Goal: Information Seeking & Learning: Learn about a topic

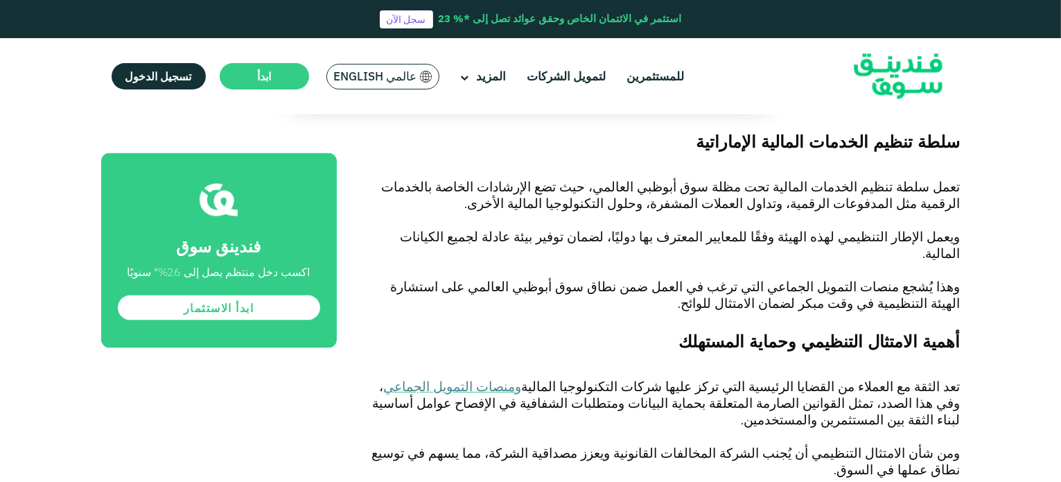
scroll to position [2102, 0]
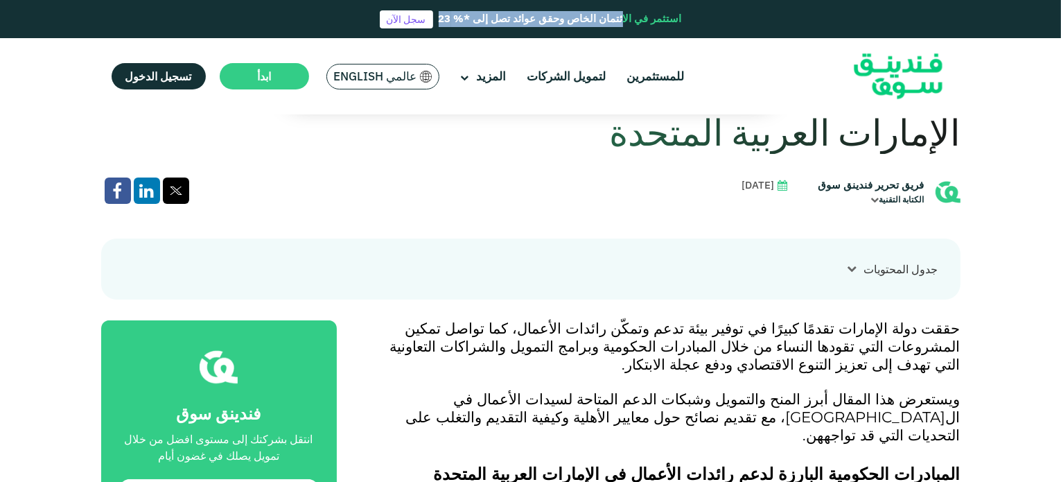
scroll to position [378, 0]
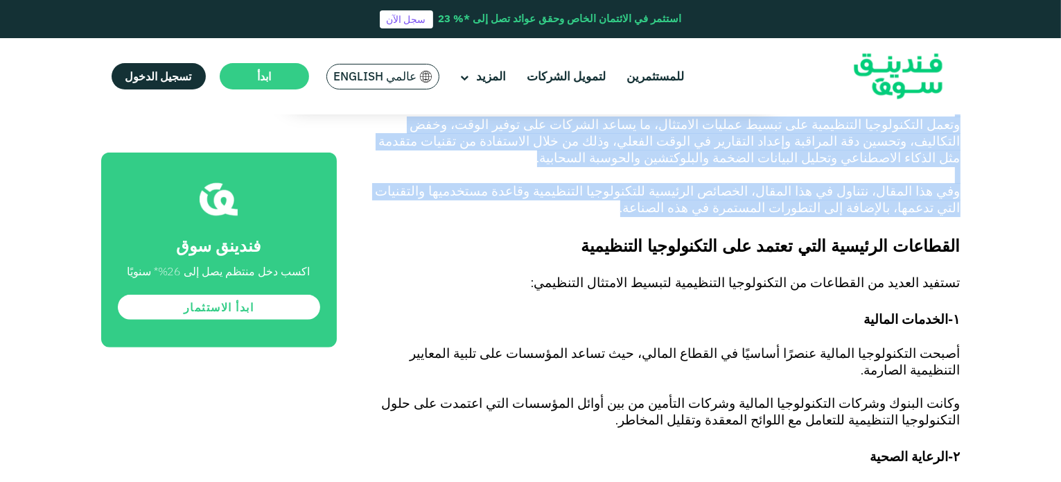
scroll to position [660, 0]
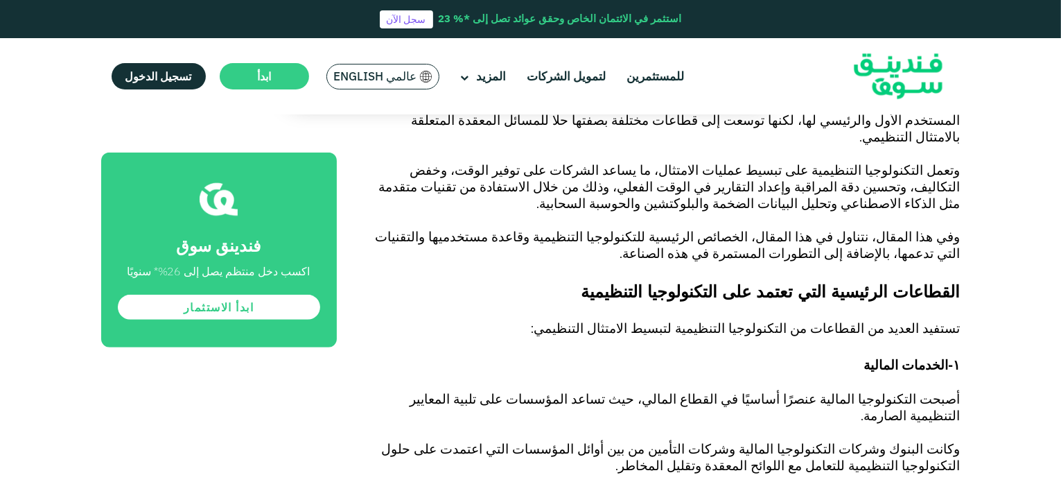
click at [793, 263] on p at bounding box center [664, 271] width 593 height 17
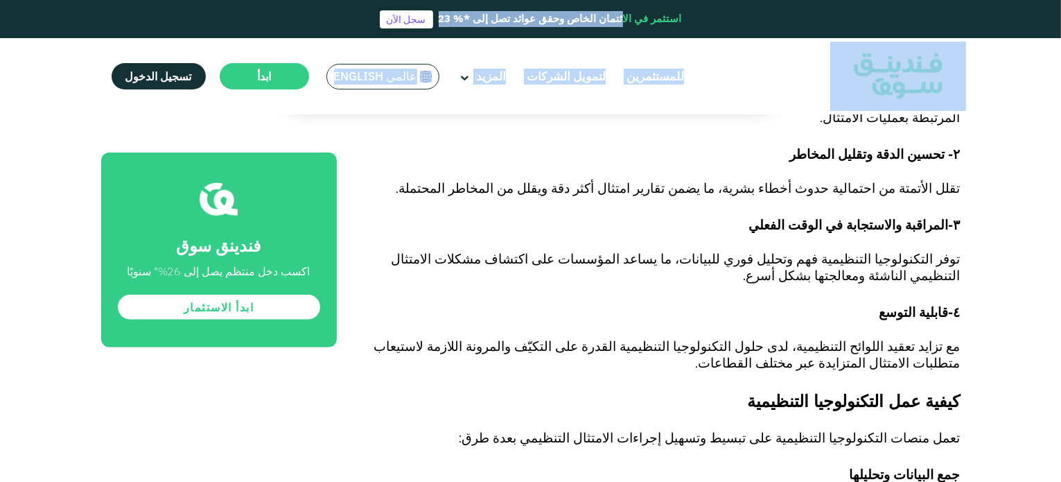
scroll to position [1405, 0]
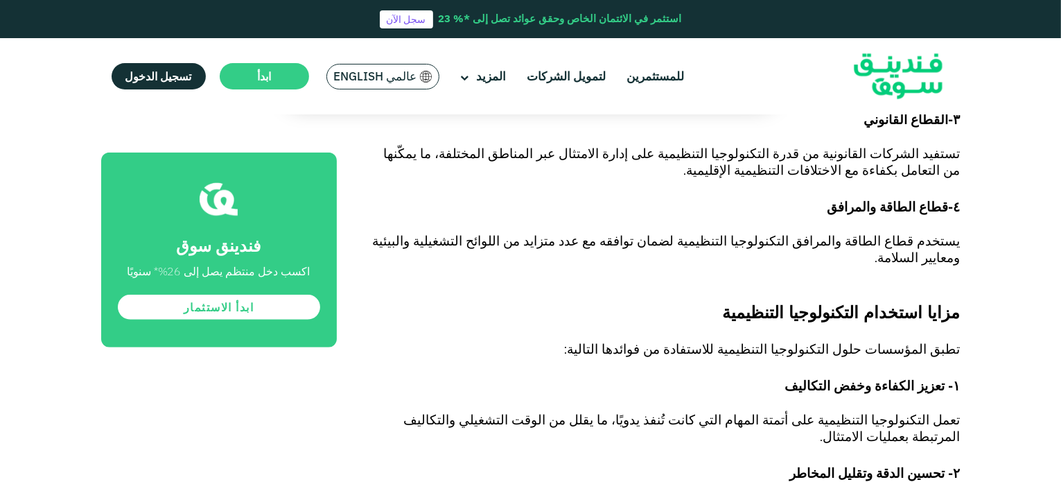
drag, startPoint x: 961, startPoint y: 270, endPoint x: 871, endPoint y: 9, distance: 275.8
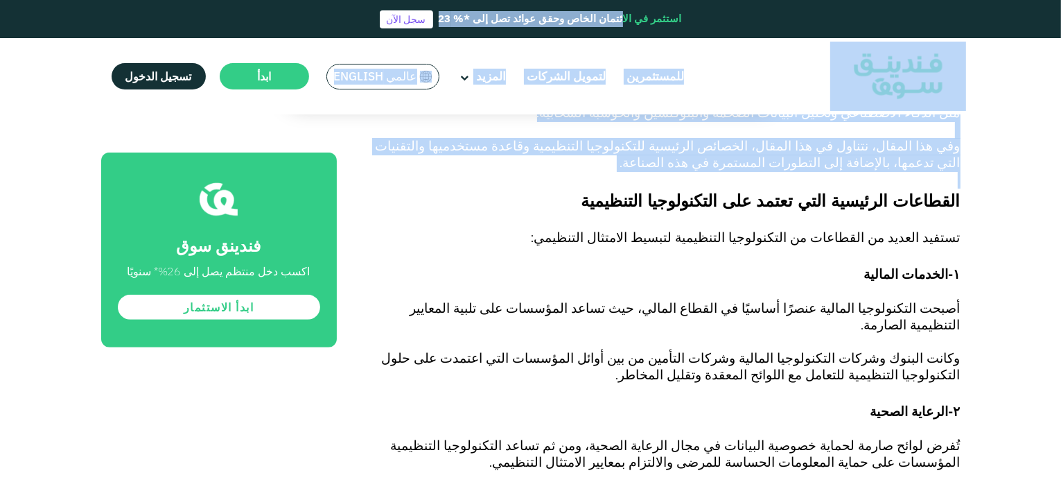
scroll to position [706, 0]
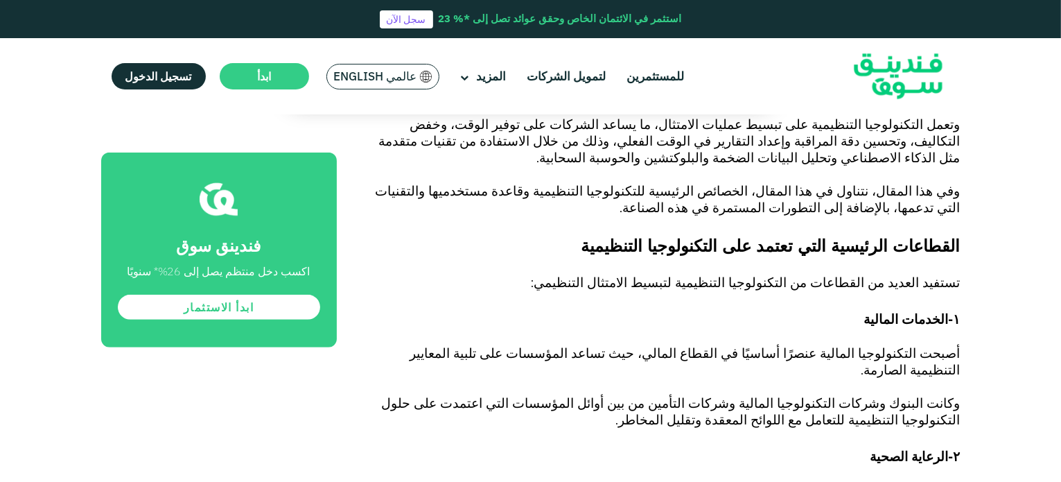
drag, startPoint x: 954, startPoint y: 253, endPoint x: 957, endPoint y: 241, distance: 12.8
click at [954, 259] on p at bounding box center [664, 267] width 593 height 17
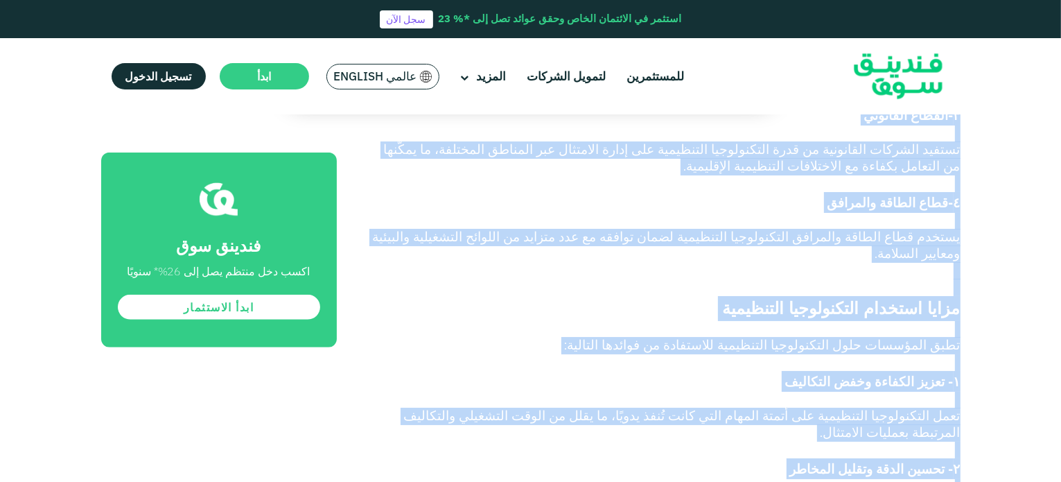
scroll to position [1239, 0]
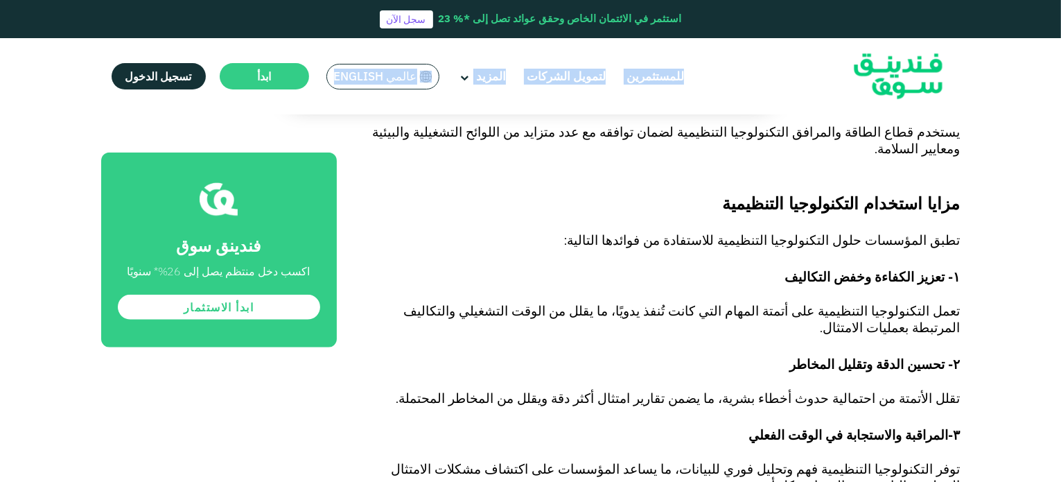
drag, startPoint x: 959, startPoint y: 223, endPoint x: 823, endPoint y: 111, distance: 176.3
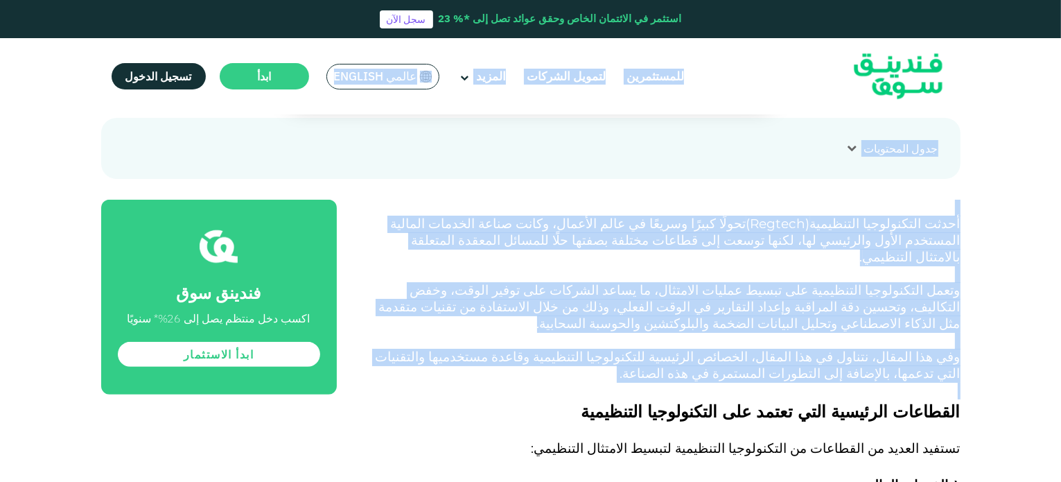
scroll to position [440, 0]
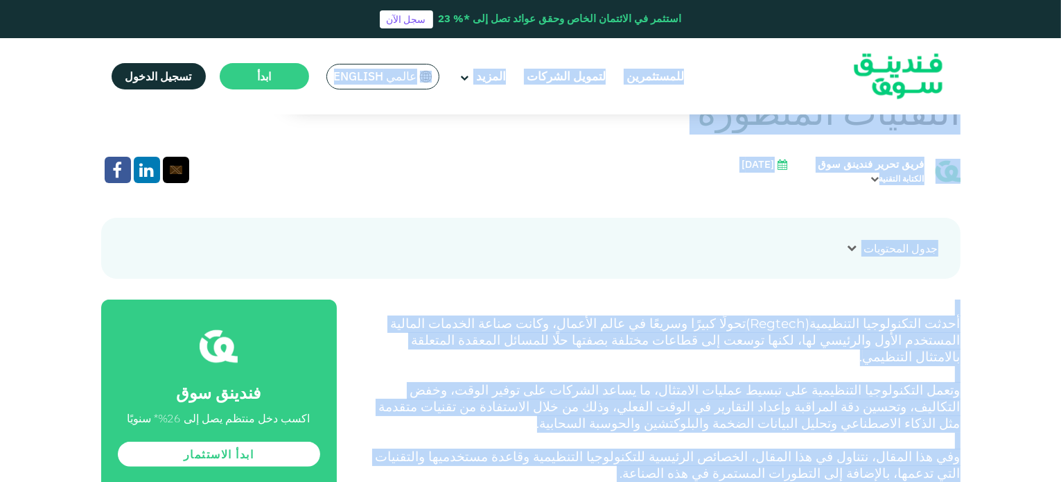
click at [902, 366] on p at bounding box center [664, 374] width 593 height 17
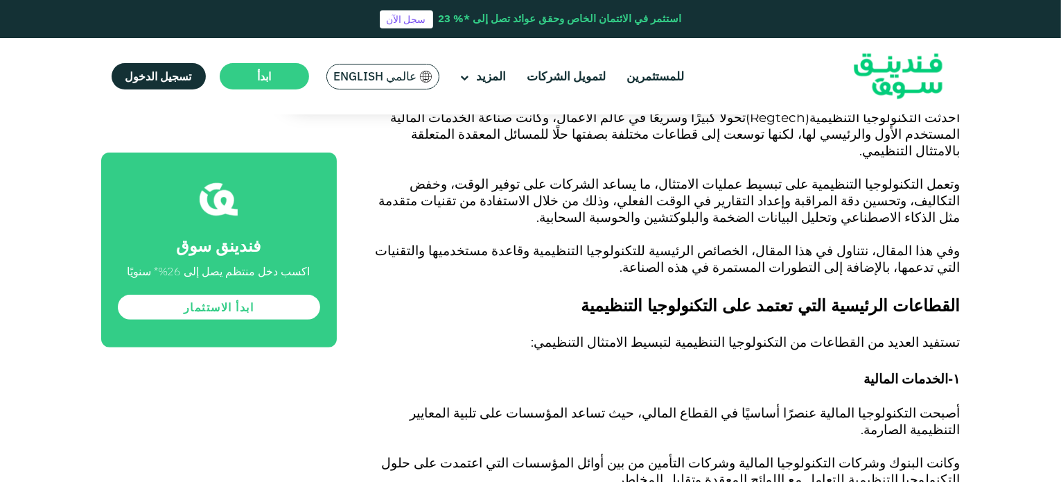
scroll to position [648, 0]
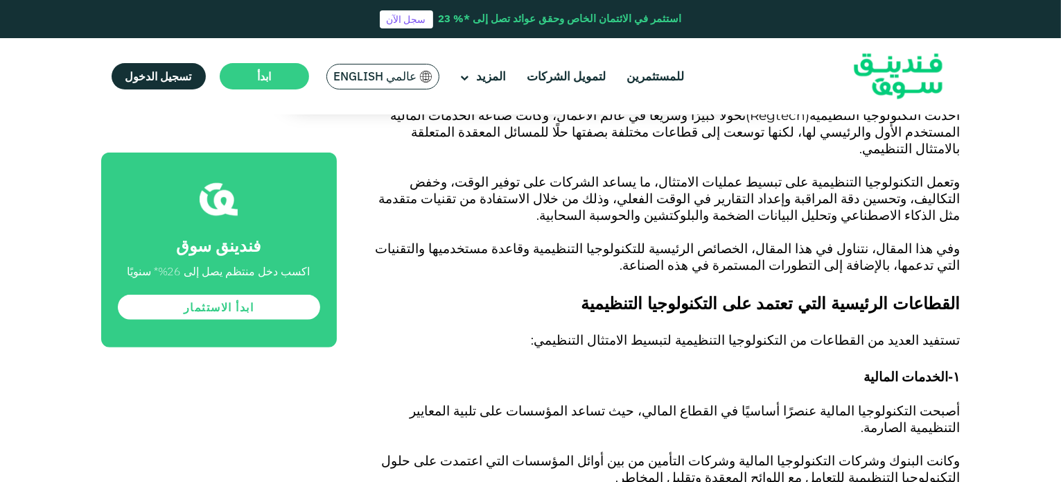
click at [958, 293] on span "القطاعات الرئيسية التي تعتمد على التكنولوجيا التنظيمية" at bounding box center [771, 303] width 379 height 20
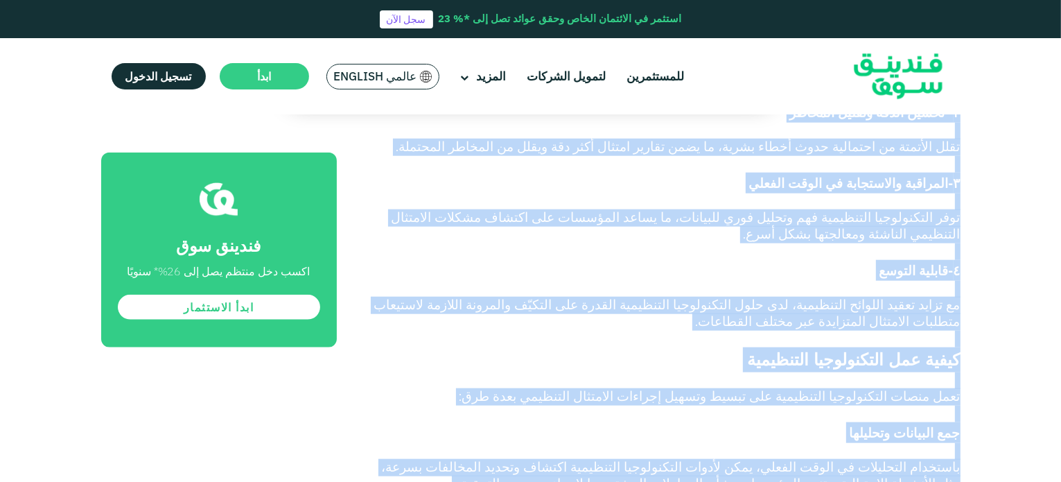
scroll to position [1705, 0]
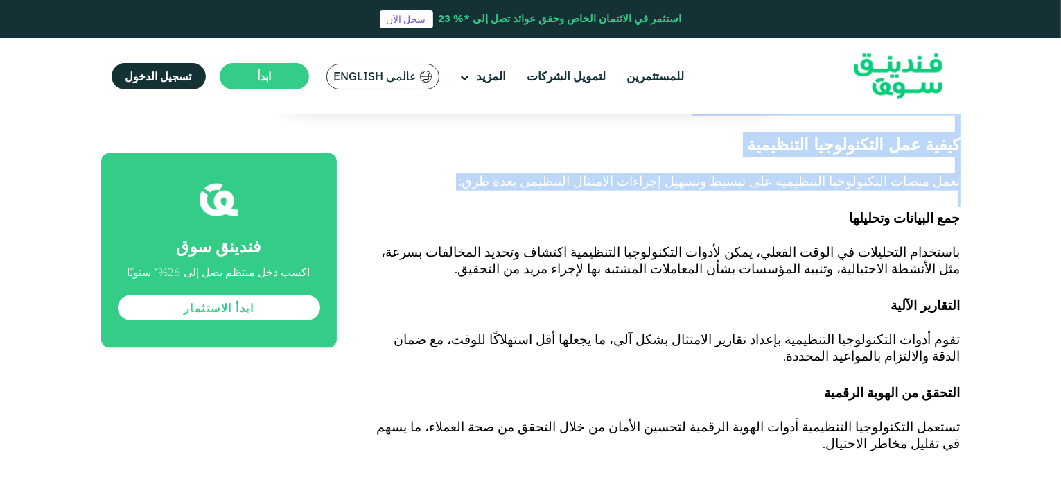
drag, startPoint x: 961, startPoint y: 282, endPoint x: 904, endPoint y: 115, distance: 176.7
click at [904, 115] on div "الصفحة الرئيسية المدونة الشركات الصغيرة والمتوسطة ١" at bounding box center [530, 167] width 1061 height 3494
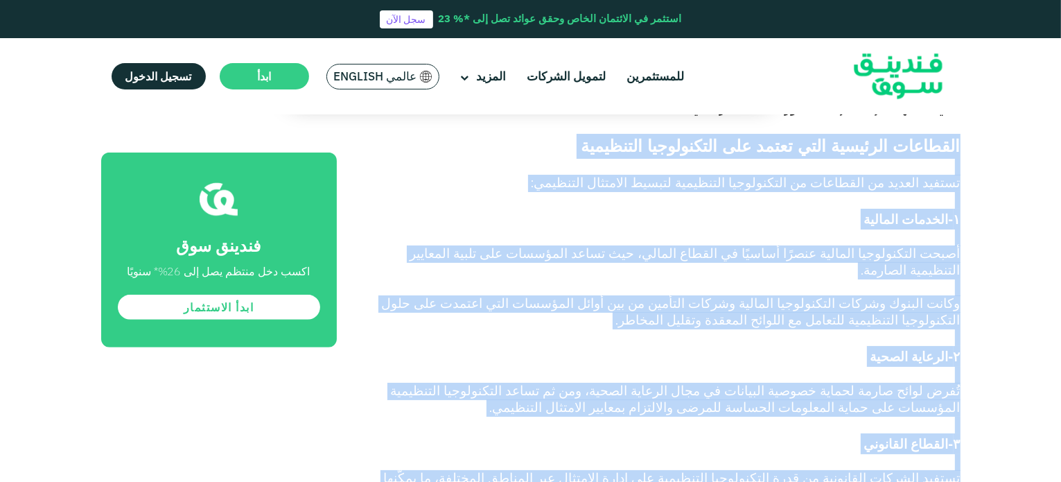
scroll to position [756, 0]
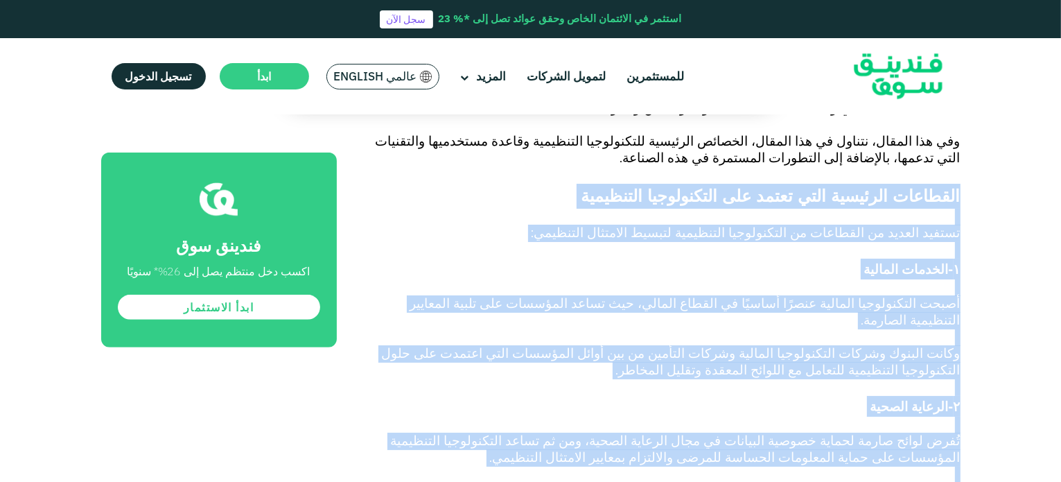
click at [816, 225] on span "تستفيد العديد من القطاعات من التكنولوجيا التنظيمية لتبسيط الامتثال التنظيمي:" at bounding box center [746, 233] width 429 height 16
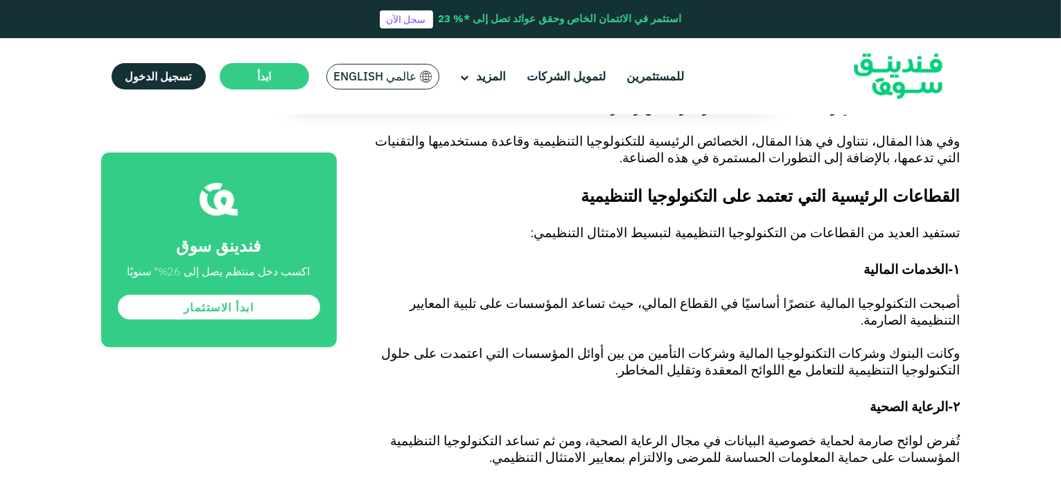
click at [875, 186] on span "القطاعات الرئيسية التي تعتمد على التكنولوجيا التنظيمية" at bounding box center [771, 196] width 379 height 20
click at [876, 186] on span "القطاعات الرئيسية التي تعتمد على التكنولوجيا التنظيمية" at bounding box center [771, 196] width 379 height 20
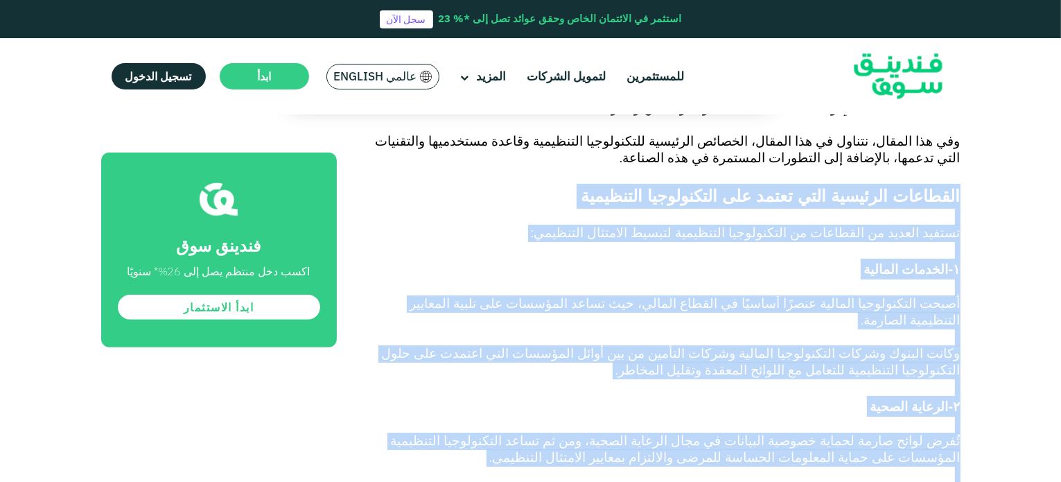
drag, startPoint x: 962, startPoint y: 171, endPoint x: 885, endPoint y: 458, distance: 297.1
copy div "loremips dolorsit amet conse adi elitseddoei temporinc utlabo etdolo ma aliquae…"
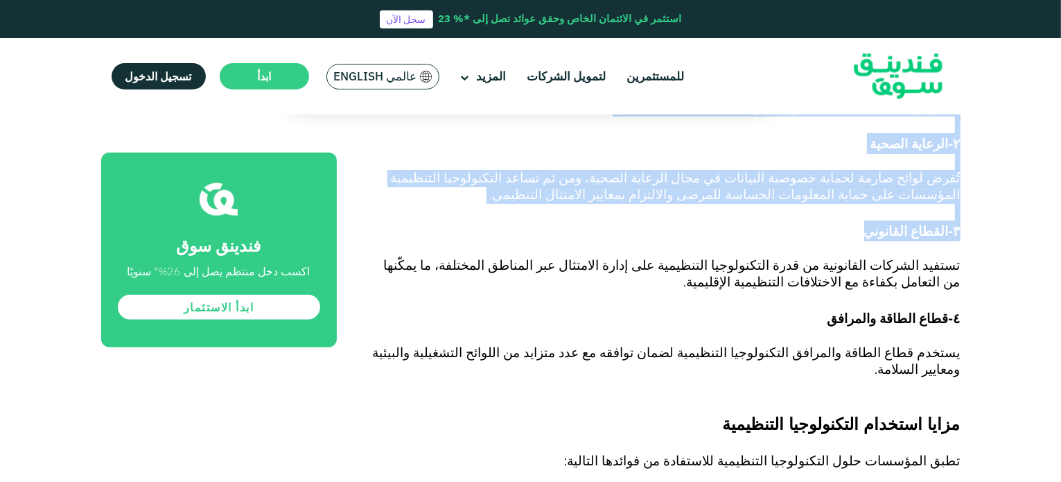
scroll to position [1033, 0]
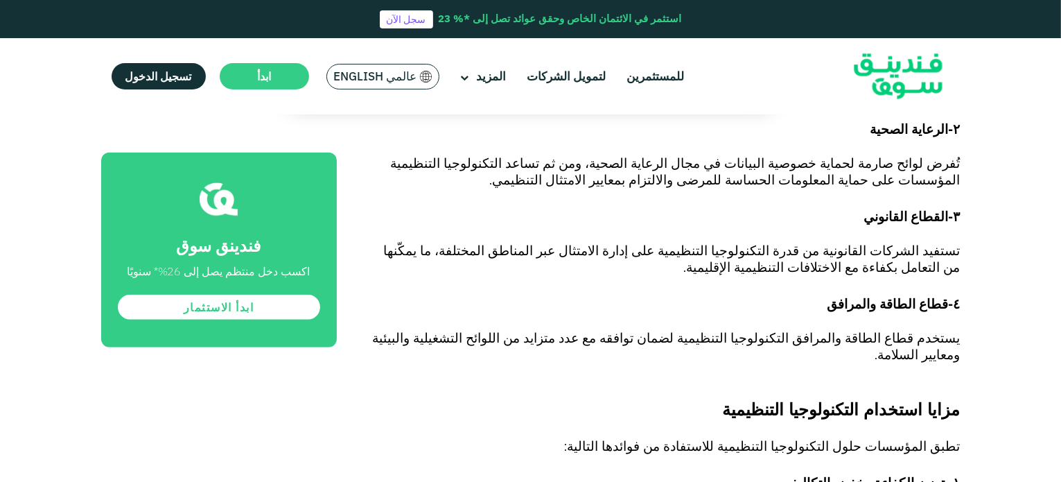
click at [934, 243] on span "تستفيد الشركات القانونية من قدرة التكنولوجيا التنظيمية على إدارة الامتثال عبر ا…" at bounding box center [672, 259] width 577 height 33
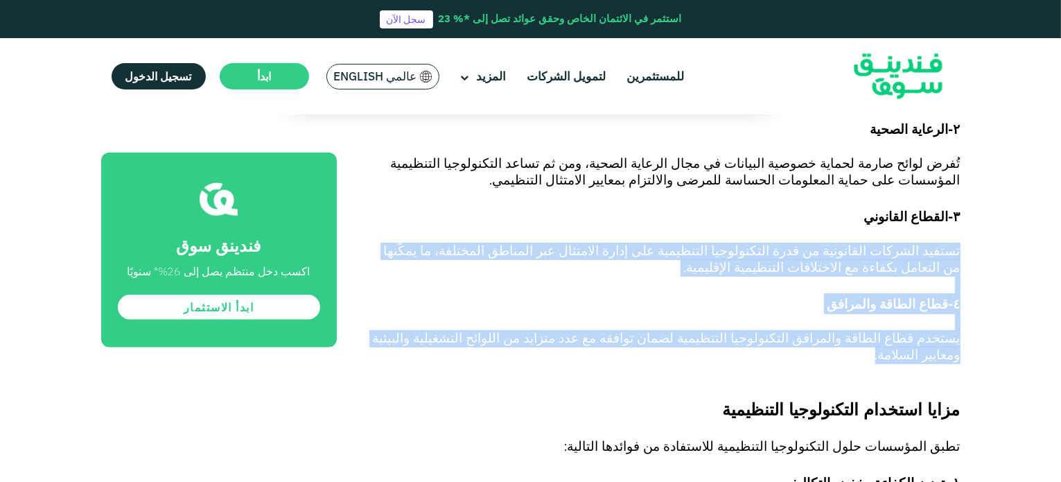
drag, startPoint x: 961, startPoint y: 213, endPoint x: 439, endPoint y: 310, distance: 530.7
copy div "تستفيد الشركات القانونية من قدرة التكنولوجيا التنظيمية على إدارة الامتثال عبر ا…"
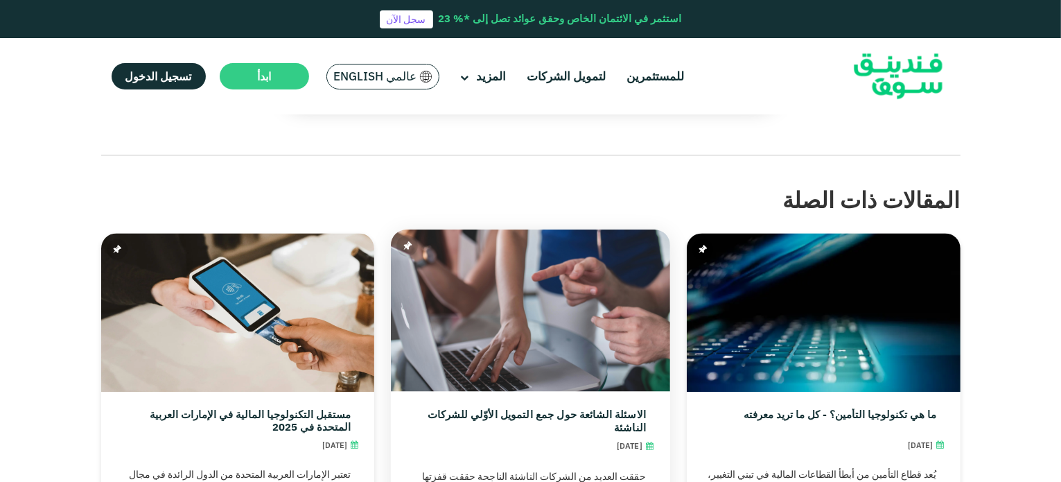
scroll to position [2981, 0]
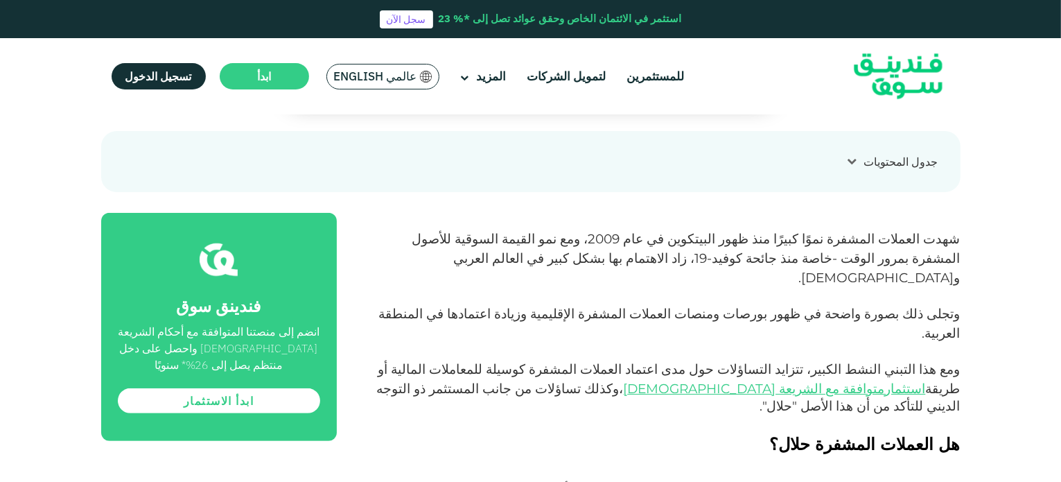
scroll to position [638, 0]
